Goal: Navigation & Orientation: Find specific page/section

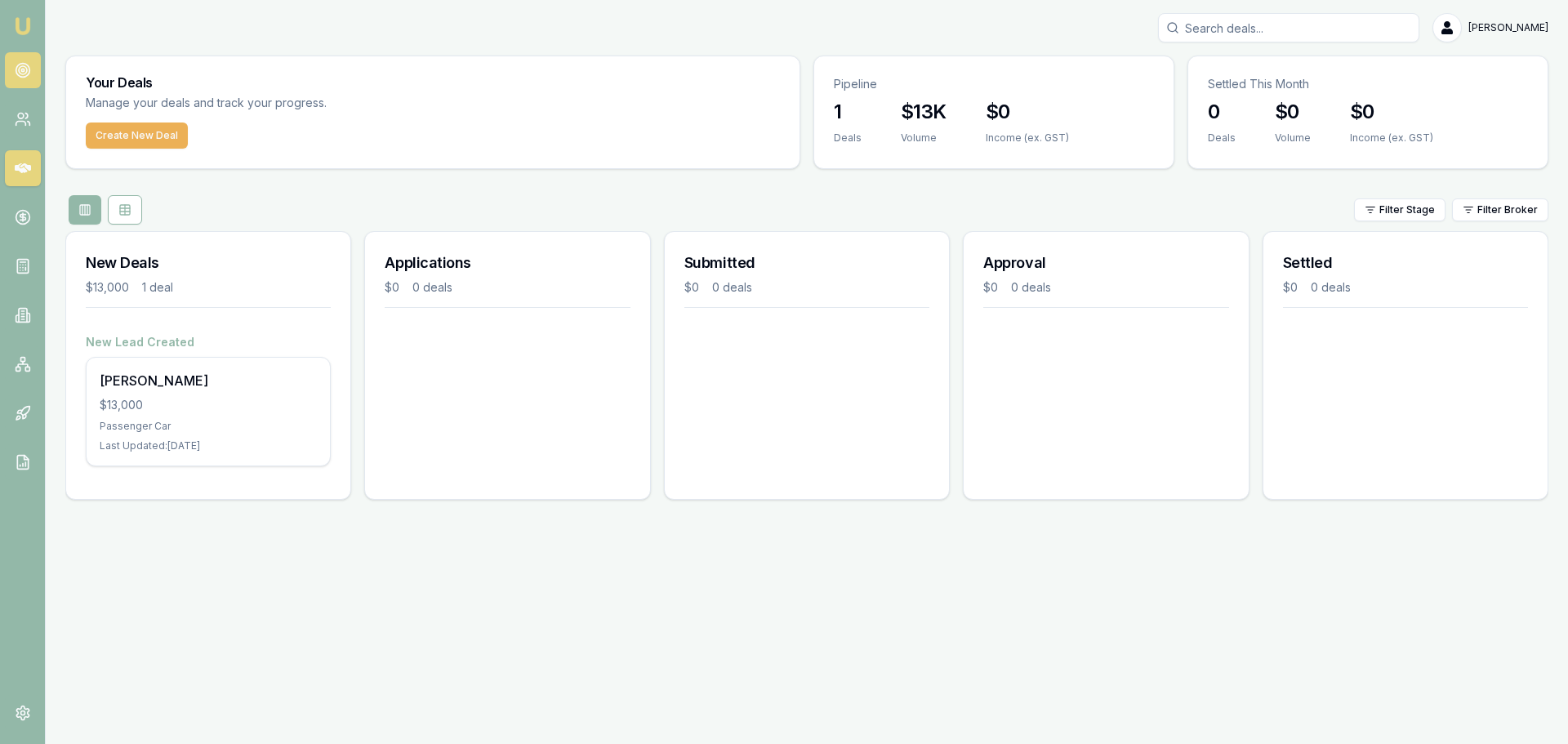
click at [35, 68] on link at bounding box center [22, 70] width 36 height 36
click at [34, 64] on link at bounding box center [22, 70] width 36 height 36
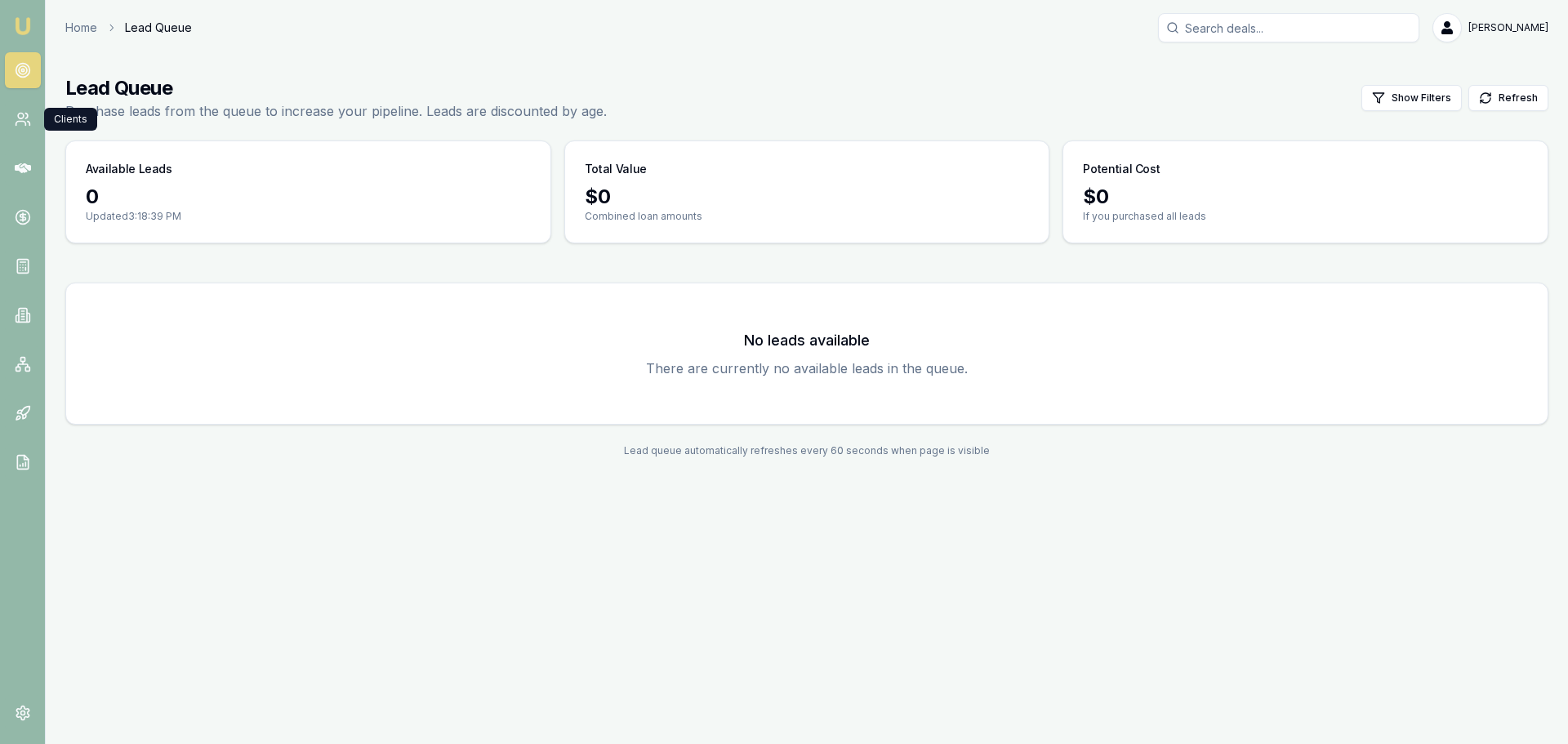
click at [27, 56] on link at bounding box center [22, 70] width 36 height 36
